Goal: Task Accomplishment & Management: Complete application form

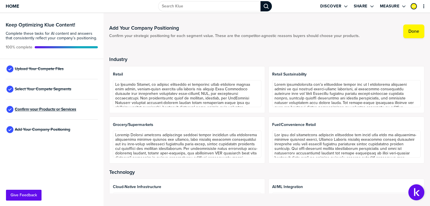
click at [43, 111] on span "Confirm your Products or Services" at bounding box center [45, 109] width 61 height 5
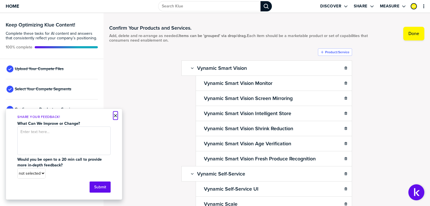
click at [115, 114] on button "×" at bounding box center [116, 115] width 4 height 7
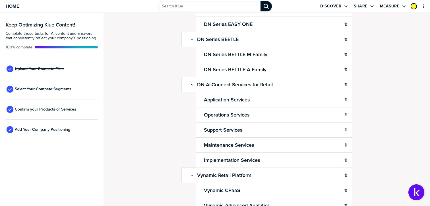
scroll to position [316, 0]
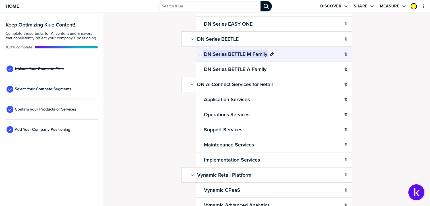
click at [252, 51] on h2 "DN Series BETTLE M Family" at bounding box center [236, 54] width 66 height 8
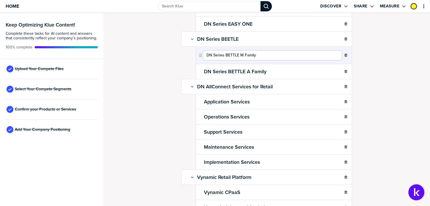
click at [229, 52] on input "DN Series BETTLE M Family" at bounding box center [272, 55] width 139 height 10
type input "DN Series BEETLE M Family"
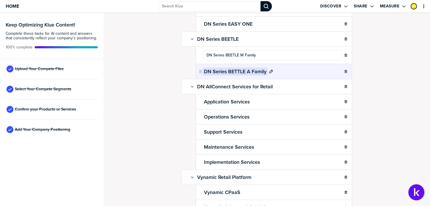
click at [232, 67] on h2 "DN Series BETTLE A Family" at bounding box center [235, 71] width 65 height 8
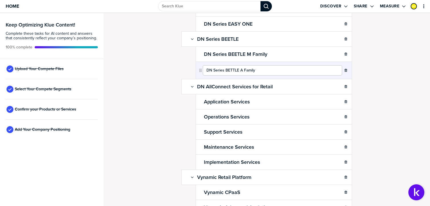
click at [230, 67] on input "DN Series BETTLE A Family" at bounding box center [272, 70] width 139 height 10
type input "DN Series BEETLE A Family"
click at [395, 111] on div "Confirm Your Products and Services. Add, delete and re-arrange as needed. Items…" at bounding box center [267, 109] width 327 height 193
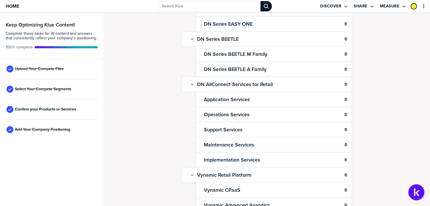
click at [386, 103] on div "Confirm Your Products and Services. Add, delete and re-arrange as needed. Items…" at bounding box center [267, 109] width 327 height 193
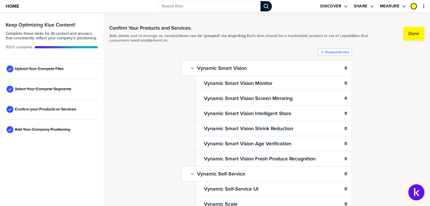
scroll to position [0, 0]
drag, startPoint x: 45, startPoint y: 65, endPoint x: 42, endPoint y: 69, distance: 4.7
click at [42, 69] on div "Upload Your Compete Files" at bounding box center [52, 69] width 92 height 20
click at [42, 69] on span "Upload Your Compete Files" at bounding box center [39, 69] width 49 height 5
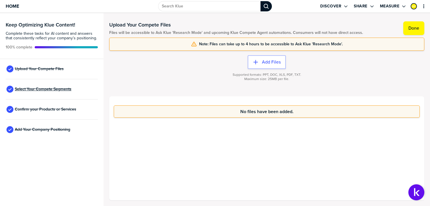
click at [54, 90] on span "Select Your Compete Segments" at bounding box center [43, 89] width 57 height 5
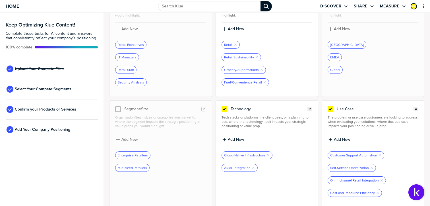
scroll to position [58, 0]
click at [58, 108] on span "Confirm your Products or Services" at bounding box center [45, 109] width 61 height 5
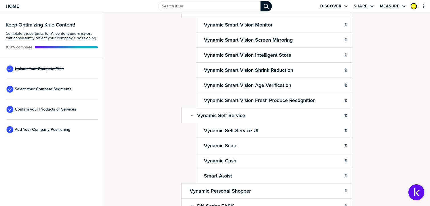
click at [51, 128] on span "Add Your Company Positioning" at bounding box center [43, 129] width 56 height 5
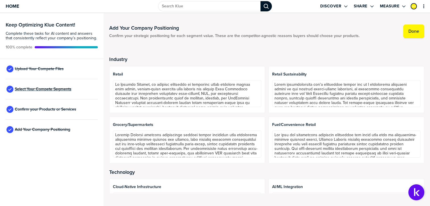
click at [34, 87] on span "Select Your Compete Segments" at bounding box center [43, 89] width 57 height 5
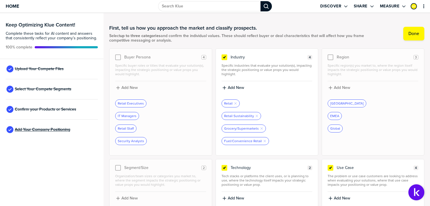
click at [27, 129] on span "Add Your Company Positioning" at bounding box center [43, 129] width 56 height 5
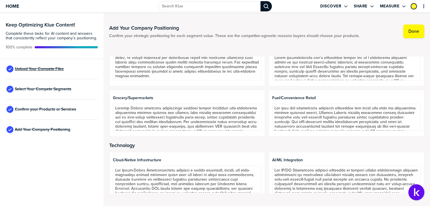
click at [42, 69] on span "Upload Your Compete Files" at bounding box center [39, 69] width 49 height 5
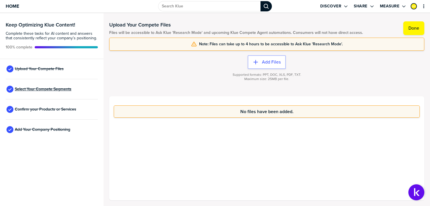
click at [48, 91] on span "Select Your Compete Segments" at bounding box center [43, 89] width 57 height 5
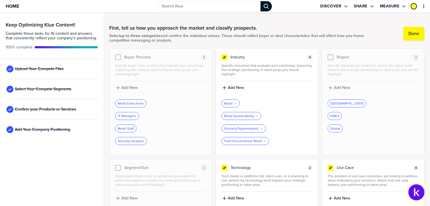
click at [51, 65] on div "Upload Your Compete Files" at bounding box center [52, 69] width 92 height 20
click at [49, 68] on span "Upload Your Compete Files" at bounding box center [39, 69] width 49 height 5
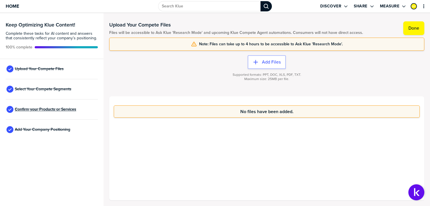
click at [48, 110] on span "Confirm your Products or Services" at bounding box center [45, 109] width 61 height 5
